Goal: Task Accomplishment & Management: Use online tool/utility

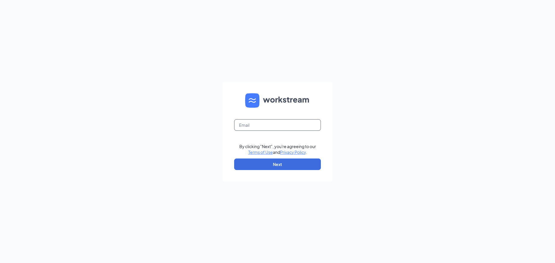
click at [241, 125] on input "text" at bounding box center [277, 125] width 87 height 12
click at [256, 125] on input "text" at bounding box center [277, 125] width 87 height 12
type input "[PERSON_NAME][EMAIL_ADDRESS][DOMAIN_NAME]"
click at [277, 163] on button "Next" at bounding box center [277, 165] width 87 height 12
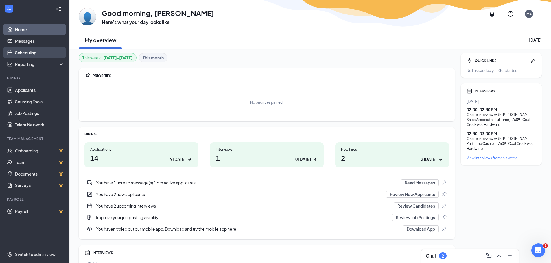
drag, startPoint x: 30, startPoint y: 52, endPoint x: 42, endPoint y: 51, distance: 12.4
click at [30, 52] on link "Scheduling" at bounding box center [39, 53] width 49 height 12
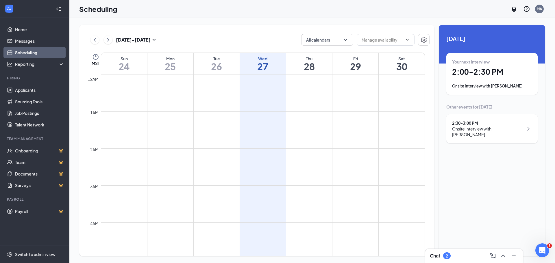
scroll to position [284, 0]
